Goal: Task Accomplishment & Management: Complete application form

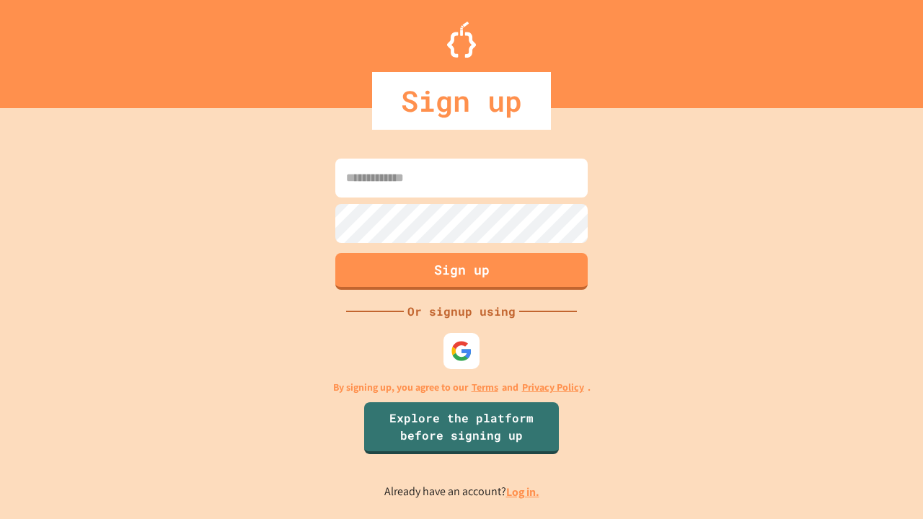
click at [523, 492] on link "Log in." at bounding box center [522, 491] width 33 height 15
